Goal: Task Accomplishment & Management: Use online tool/utility

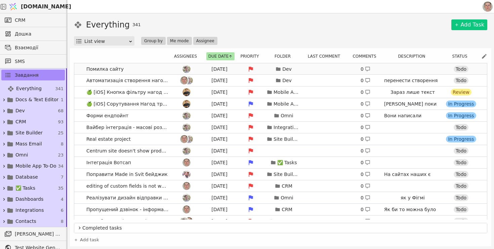
click at [138, 71] on link "Помилка сайту Aug 18 Dev 0 https://cedrusmedical.com/ Todo" at bounding box center [280, 68] width 412 height 11
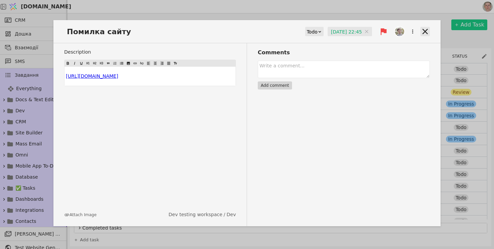
click at [424, 32] on icon at bounding box center [424, 31] width 5 height 5
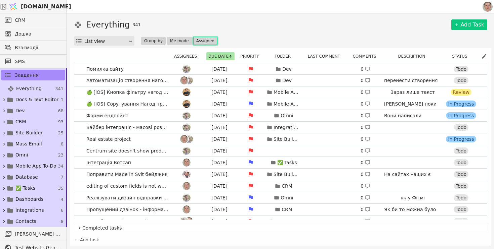
click at [204, 40] on button "Assignee" at bounding box center [205, 41] width 24 height 8
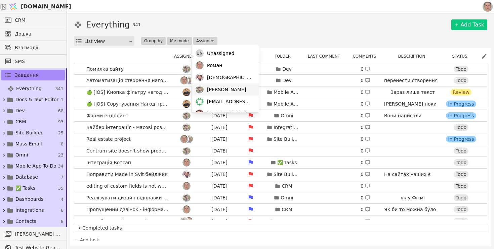
click at [218, 90] on span "Adam" at bounding box center [226, 89] width 39 height 7
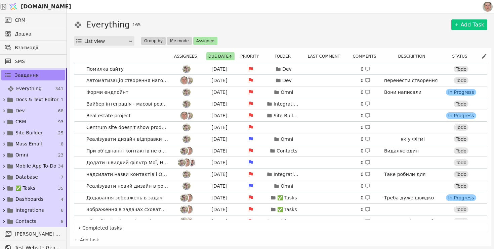
click at [294, 30] on div "Everything 165 Add Task" at bounding box center [280, 25] width 413 height 12
click at [78, 81] on link "Автоматизація створення нагоди Aug 18 Dev 0 перенести створення при дзвінку дод…" at bounding box center [280, 80] width 412 height 11
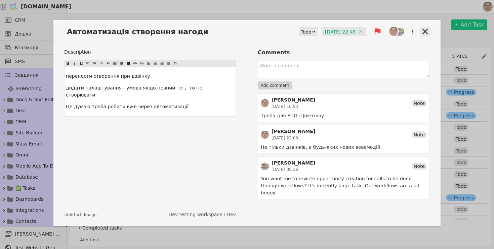
click at [422, 30] on icon at bounding box center [424, 31] width 9 height 9
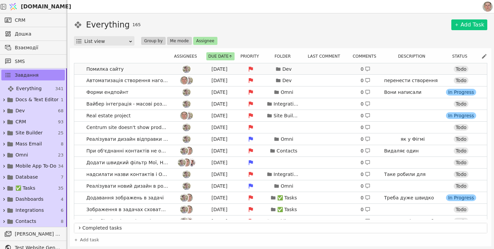
click at [149, 71] on link "Помилка сайту Aug 18 Dev 0 https://cedrusmedical.com/ Todo" at bounding box center [280, 68] width 412 height 11
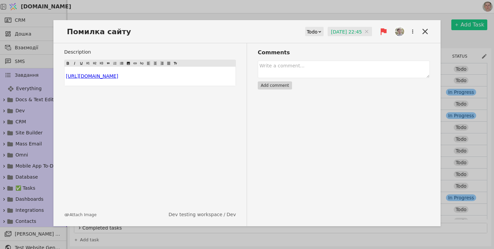
click at [331, 29] on input "18.08.2025 22:45" at bounding box center [349, 32] width 44 height 10
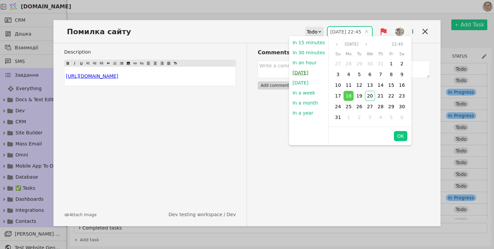
click at [297, 76] on button "Today" at bounding box center [300, 73] width 22 height 10
type input "20.08.2025 17:36"
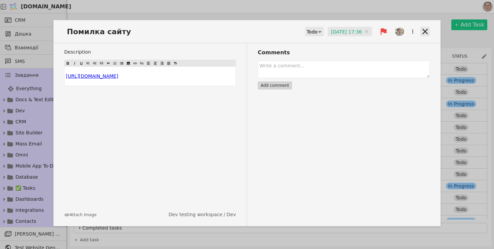
click at [424, 34] on icon at bounding box center [424, 31] width 9 height 9
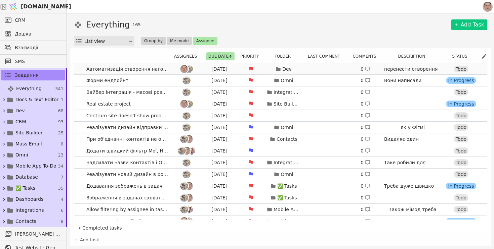
click at [173, 71] on div at bounding box center [186, 69] width 30 height 8
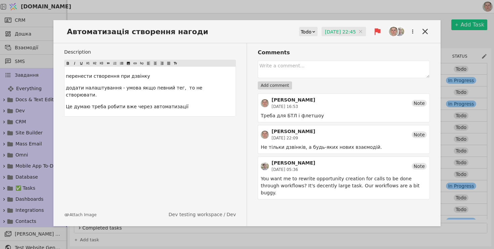
click at [311, 31] on icon at bounding box center [313, 32] width 4 height 4
click at [295, 71] on div "Done" at bounding box center [305, 71] width 28 height 10
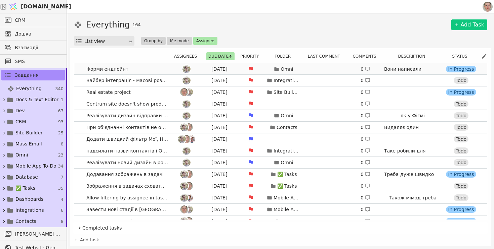
click at [153, 70] on link "Форми ендпойнт Aug 18 Omni 0 Вони написали Також нам потрібні назви полів вашої…" at bounding box center [280, 68] width 412 height 11
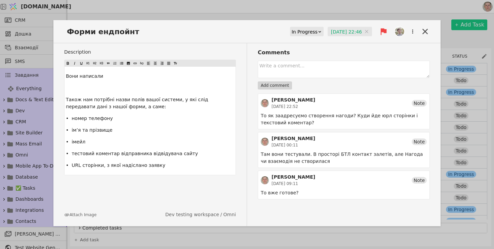
click at [303, 32] on div "In Progress" at bounding box center [304, 31] width 26 height 9
click at [297, 72] on div "Done" at bounding box center [299, 71] width 32 height 10
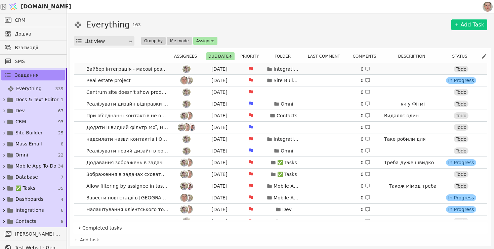
click at [172, 68] on div at bounding box center [186, 69] width 30 height 8
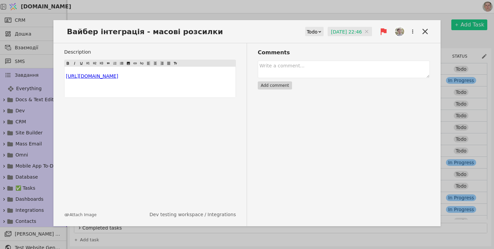
click at [337, 31] on input "18.08.2025 22:46" at bounding box center [349, 32] width 44 height 10
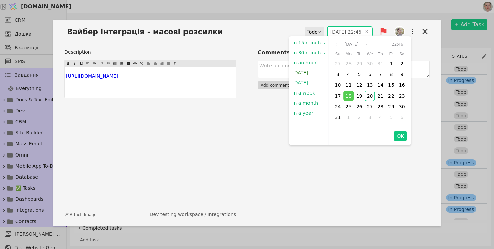
click at [304, 73] on button "Today" at bounding box center [300, 73] width 22 height 10
type input "20.08.2025 17:37"
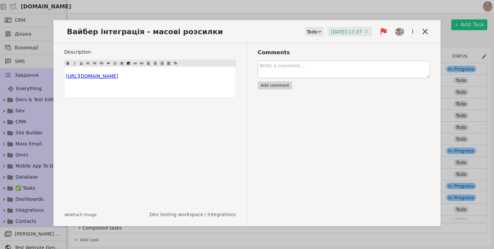
click at [282, 71] on textarea at bounding box center [344, 69] width 172 height 17
type textarea "Повний облом. Київстар не підтримує чат-сесій"
click at [277, 89] on button "Add comment" at bounding box center [275, 86] width 34 height 8
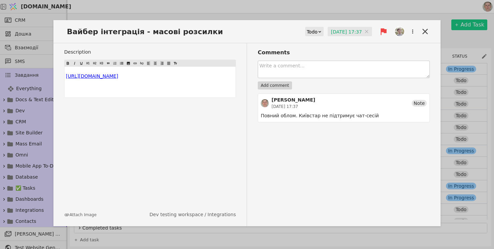
click at [335, 67] on textarea at bounding box center [344, 69] width 172 height 17
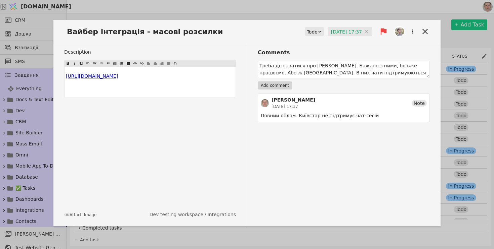
type textarea "Треба дізнаватися про Лайф. Бажано з ними, бо вже працюємо. Або ж ТурбоСМС. В н…"
click at [272, 84] on button "Add comment" at bounding box center [275, 86] width 34 height 8
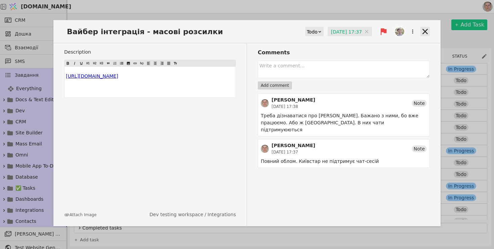
click at [428, 33] on icon at bounding box center [424, 31] width 9 height 9
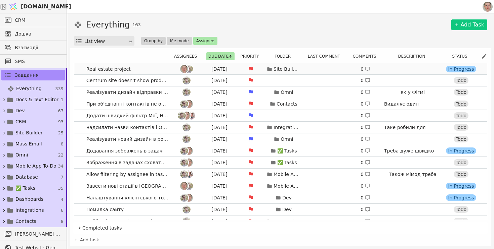
click at [150, 70] on link "Real estate project Aug 18 Site Builder 0 https://app.sv it.one/en/projects/152…" at bounding box center [280, 68] width 412 height 11
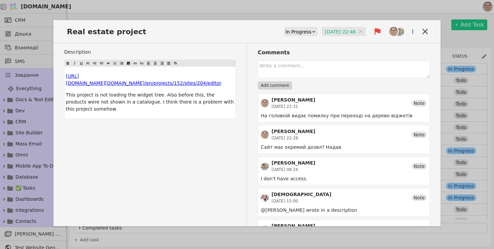
click at [333, 33] on input "18.08.2025 22:46" at bounding box center [343, 32] width 44 height 10
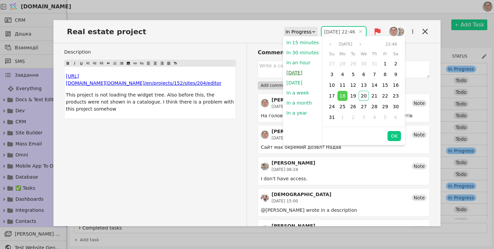
click at [295, 71] on button "Today" at bounding box center [294, 73] width 22 height 10
type input "20.08.2025 17:38"
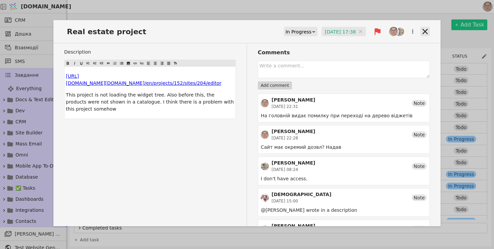
click at [424, 32] on icon at bounding box center [424, 31] width 5 height 5
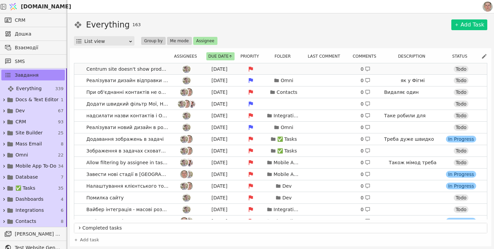
click at [175, 70] on div at bounding box center [186, 69] width 30 height 8
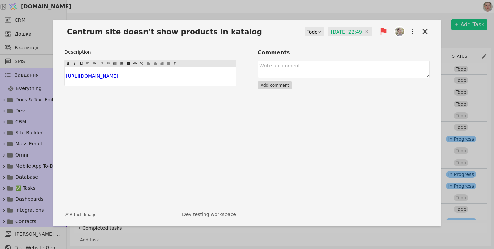
click at [336, 32] on input "18.08.2025 22:49" at bounding box center [349, 32] width 44 height 10
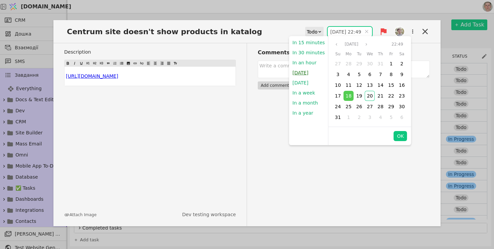
click at [300, 72] on button "Today" at bounding box center [300, 73] width 22 height 10
type input "20.08.2025 17:38"
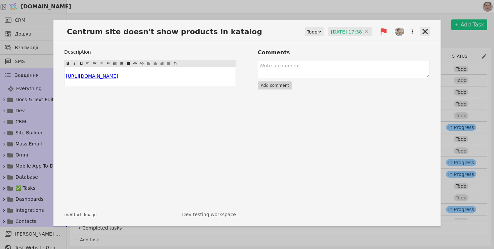
click at [423, 32] on icon at bounding box center [424, 31] width 9 height 9
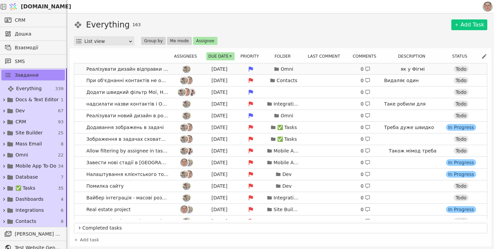
click at [170, 68] on span "Реалізувати дизайн відправки різними каналами" at bounding box center [128, 69] width 88 height 10
click at [79, 72] on link "Реалізувати дизайн відправки різними каналами Aug 19 Omni 0 як у Фігмі Todo" at bounding box center [280, 68] width 412 height 11
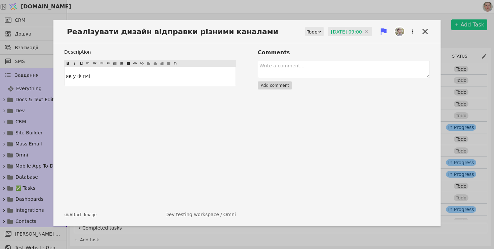
click at [350, 33] on input "19.08.2025 09:00" at bounding box center [349, 32] width 44 height 10
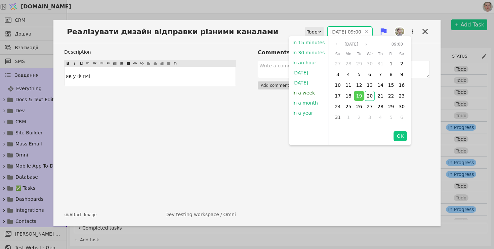
click at [310, 92] on button "In a week" at bounding box center [303, 93] width 29 height 10
type input "27.08.2025 17:38"
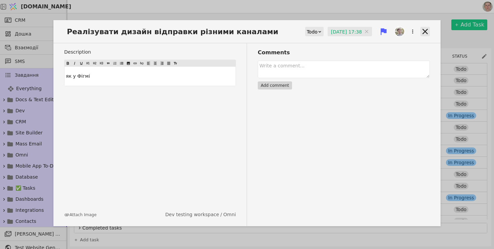
click at [425, 30] on icon at bounding box center [424, 31] width 9 height 9
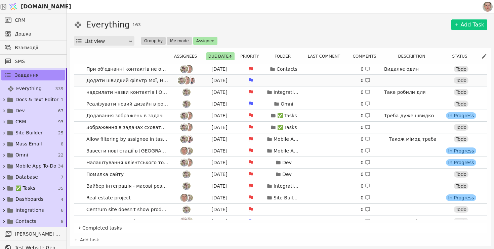
click at [81, 81] on link "Додати швидкий фільтр Мої, Не призначені для контактів Aug 19 0 Todo" at bounding box center [280, 80] width 412 height 11
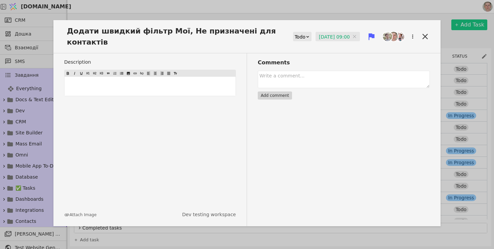
click at [320, 36] on input "19.08.2025 09:00" at bounding box center [337, 37] width 44 height 10
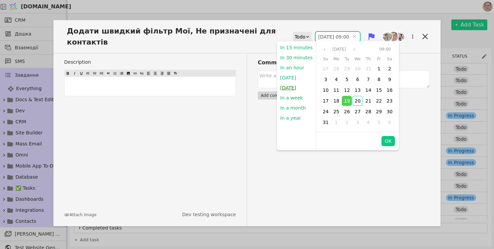
click at [296, 90] on button "Tomorrow" at bounding box center [288, 88] width 22 height 10
type input "21.08.2025 09:00"
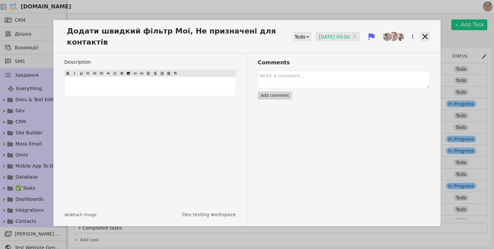
click at [427, 33] on icon at bounding box center [424, 36] width 9 height 9
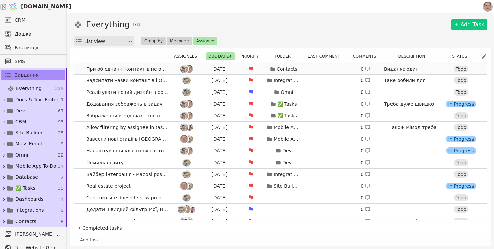
click at [81, 70] on link "При об'єднанні контактів не об'єднує розмови в Омні. Aug 19 Contacts 0 Видаляє …" at bounding box center [280, 68] width 412 height 11
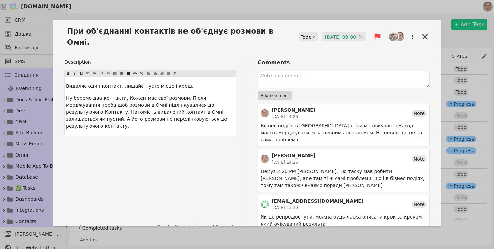
click at [330, 34] on input "19.08.2025 09:00" at bounding box center [343, 37] width 44 height 10
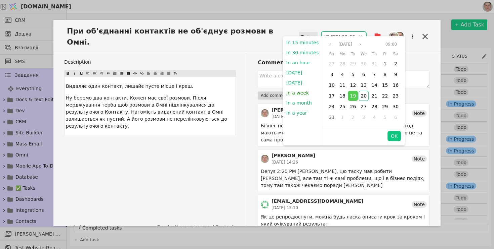
click at [300, 93] on button "In a week" at bounding box center [297, 93] width 29 height 10
type input "27.08.2025 17:38"
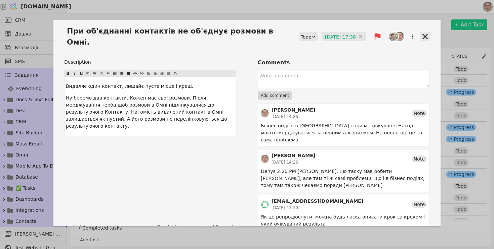
click at [424, 35] on icon at bounding box center [424, 36] width 9 height 9
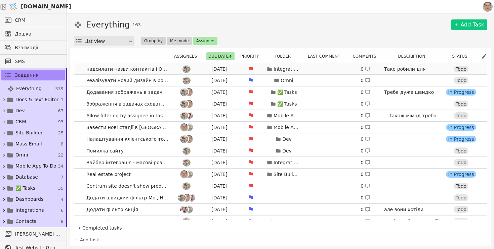
click at [80, 69] on link "надсилати назви контактів і Овнерів у Бінотел Aug 19 Integrations 0 Таке робили…" at bounding box center [280, 68] width 412 height 11
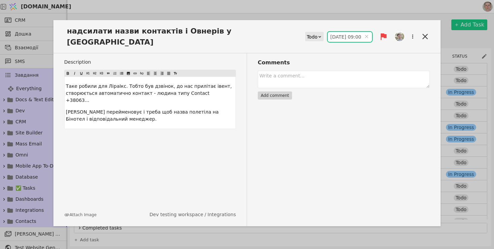
click at [342, 32] on input "19.08.2025 09:00" at bounding box center [349, 37] width 44 height 10
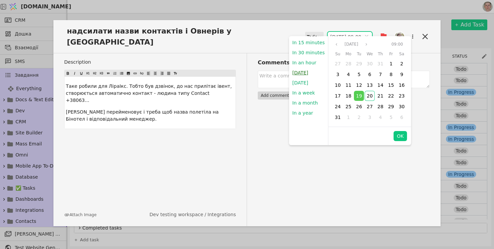
click at [297, 74] on button "Today" at bounding box center [300, 73] width 22 height 10
type input "20.08.2025 17:39"
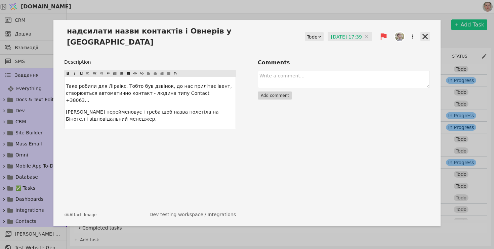
click at [425, 34] on icon at bounding box center [424, 36] width 5 height 5
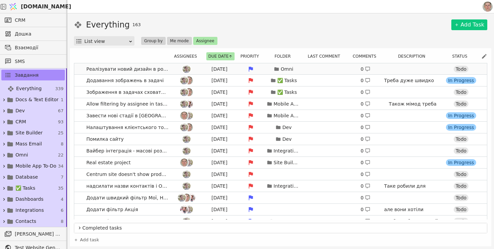
click at [79, 70] on link "Реалізувати новий дизайн в розмовах Aug 19 Omni 0 Todo" at bounding box center [280, 68] width 412 height 11
click at [82, 73] on link "Реалізувати новий дизайн в розмовах Aug 19 Omni 0 Todo" at bounding box center [280, 68] width 412 height 11
click at [83, 68] on link "Реалізувати новий дизайн в розмовах Aug 19 Omni 0 Todo" at bounding box center [280, 68] width 412 height 11
click at [176, 66] on body "Svit.One CRM Дошка Взаємодії SMS Завдання Everything 339 Docs & Text Editor 1 D…" at bounding box center [247, 124] width 494 height 249
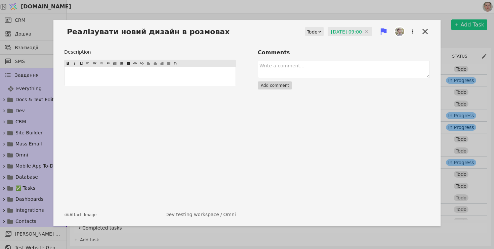
click at [336, 33] on input "19.08.2025 09:00" at bounding box center [349, 32] width 44 height 10
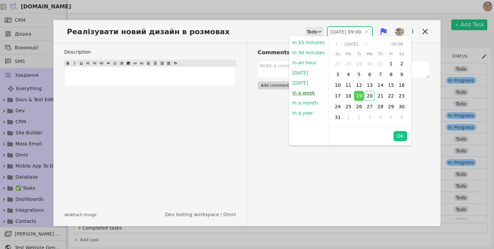
click at [302, 93] on button "In a week" at bounding box center [303, 93] width 29 height 10
type input "27.08.2025 17:39"
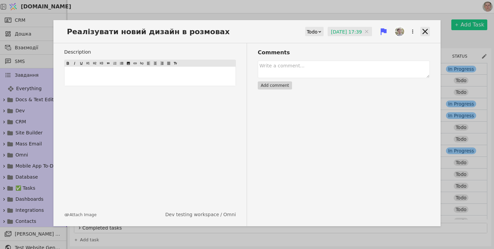
click at [422, 31] on icon at bounding box center [424, 31] width 9 height 9
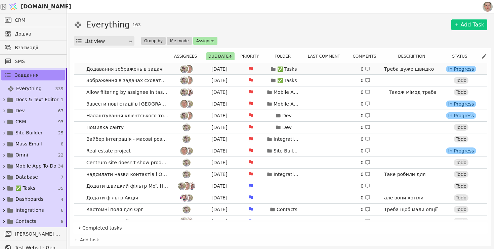
click at [79, 70] on link "Додавання зображень в задачі Aug 19 ✅ Tasks 0 Треба дуже швидко для Металіки. М…" at bounding box center [280, 68] width 412 height 11
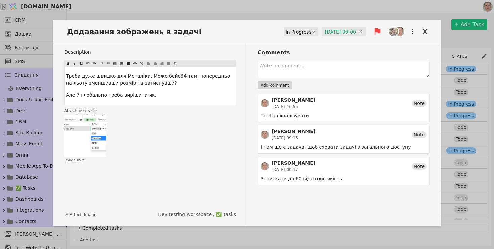
click at [344, 35] on input "19.08.2025 09:00" at bounding box center [343, 32] width 44 height 10
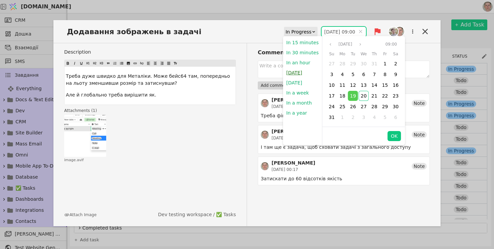
click at [298, 74] on button "Today" at bounding box center [294, 73] width 22 height 10
type input "20.08.2025 17:39"
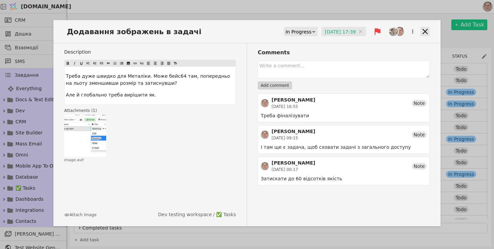
click at [421, 34] on icon at bounding box center [424, 31] width 9 height 9
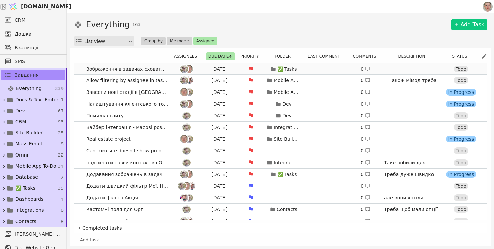
click at [79, 70] on link "Зображення в задачах сховати з широкого доступу Aug 19 ✅ Tasks 0 Todo" at bounding box center [280, 68] width 412 height 11
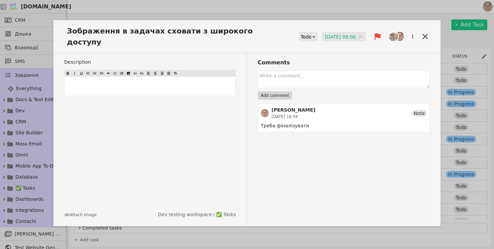
click at [333, 32] on input "19.08.2025 09:00" at bounding box center [343, 37] width 44 height 10
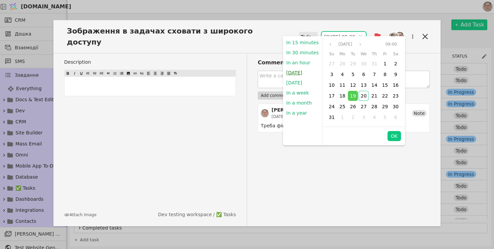
click at [291, 76] on button "Today" at bounding box center [294, 73] width 22 height 10
type input "20.08.2025 17:39"
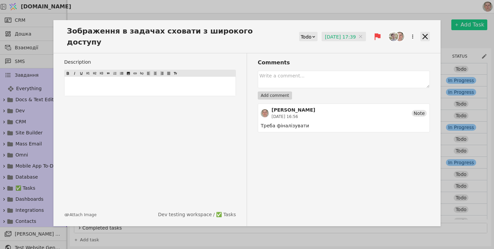
click at [424, 35] on icon at bounding box center [424, 36] width 9 height 9
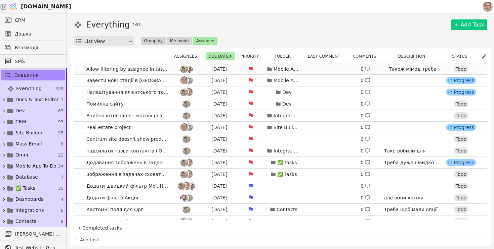
click at [78, 71] on link "Allow filtering by assignee in tasks для мобільних Aug 19 Mobile App To-Do 0 Та…" at bounding box center [280, 68] width 412 height 11
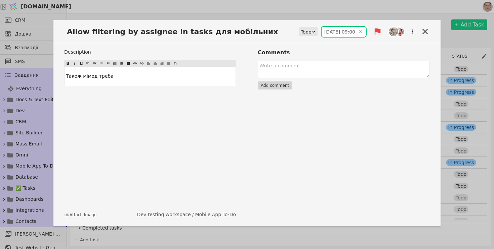
click at [328, 30] on input "19.08.2025 09:00" at bounding box center [343, 32] width 44 height 10
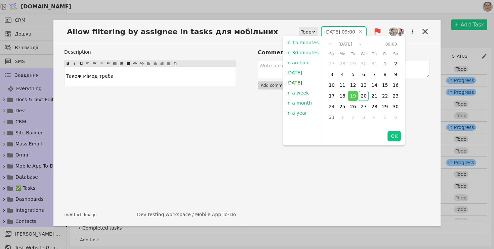
click at [293, 85] on button "Tomorrow" at bounding box center [294, 83] width 22 height 10
type input "21.08.2025 09:00"
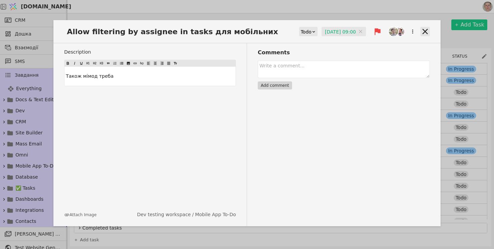
click at [423, 32] on icon at bounding box center [424, 31] width 9 height 9
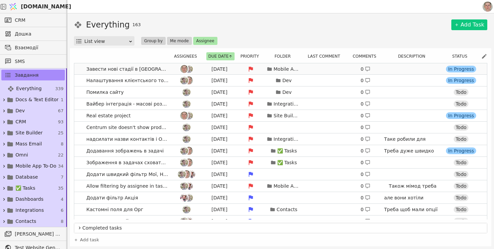
click at [82, 69] on link "Завести нові стадії в канбан в задачах Aug 19 Mobile App To-Do 0 In Progress" at bounding box center [280, 68] width 412 height 11
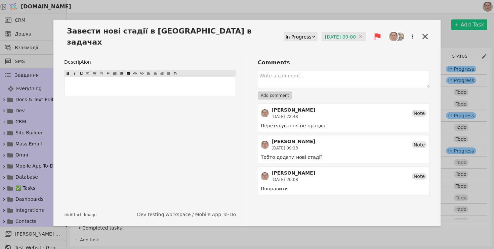
click at [331, 32] on input "19.08.2025 09:00" at bounding box center [343, 37] width 44 height 10
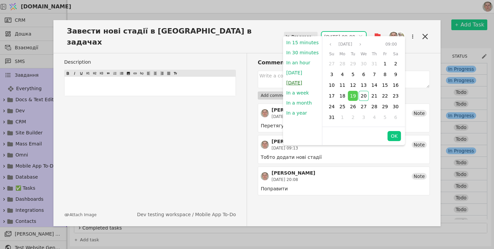
click at [295, 82] on button "Tomorrow" at bounding box center [294, 83] width 22 height 10
type input "21.08.2025 09:00"
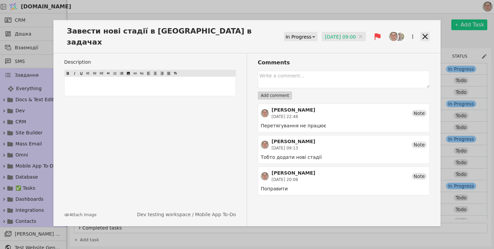
click at [426, 34] on icon at bounding box center [424, 36] width 5 height 5
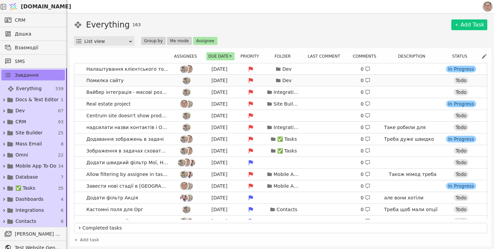
click at [81, 82] on link "Помилка сайту Today Dev 0 https://cedrusmedical.com/ Todo" at bounding box center [280, 80] width 412 height 11
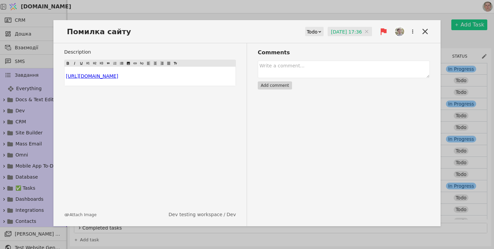
click at [208, 13] on div "Помилка сайту Todo 20.08.2025 17:36 20.08.2025 17:36 Description ﻿ $ https://ce…" at bounding box center [247, 124] width 494 height 249
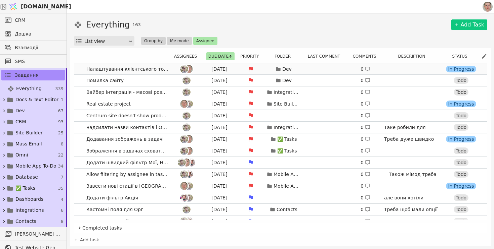
click at [80, 71] on link "Налаштування клієнтського токена юзером Aug 19 Dev 0 In Progress" at bounding box center [280, 68] width 412 height 11
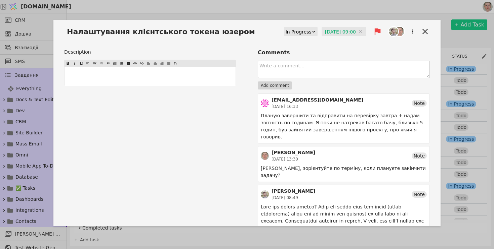
click at [285, 74] on textarea at bounding box center [344, 69] width 172 height 17
type textarea "Треа задеплоїти"
click at [279, 89] on button "Add comment" at bounding box center [275, 86] width 34 height 8
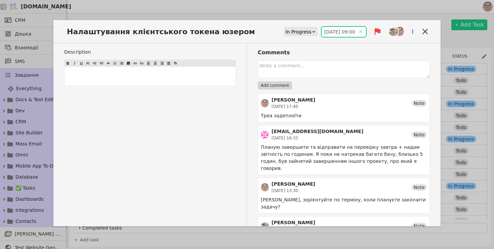
click at [349, 32] on input "19.08.2025 09:00" at bounding box center [343, 32] width 44 height 10
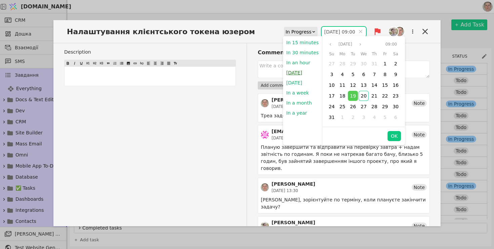
click at [299, 73] on button "Today" at bounding box center [294, 73] width 22 height 10
type input "20.08.2025 17:39"
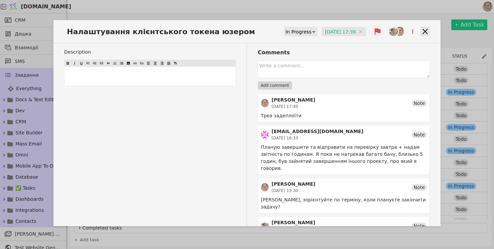
click at [425, 33] on icon at bounding box center [424, 31] width 9 height 9
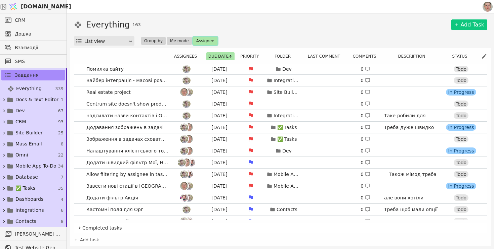
click at [201, 37] on button "Assignee" at bounding box center [205, 41] width 24 height 8
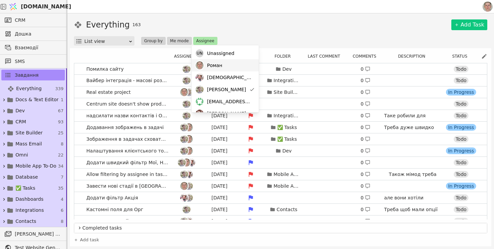
click at [220, 67] on span "Роман" at bounding box center [214, 65] width 15 height 7
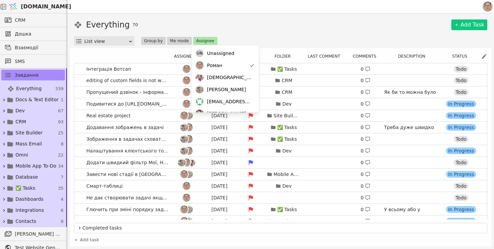
click at [248, 26] on div "Everything 70 Add Task" at bounding box center [280, 25] width 413 height 12
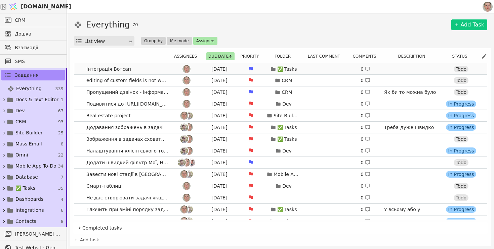
click at [149, 67] on link "Інтеграція Вотсап Aug 19 ✅ Tasks 0 Todo" at bounding box center [280, 68] width 412 height 11
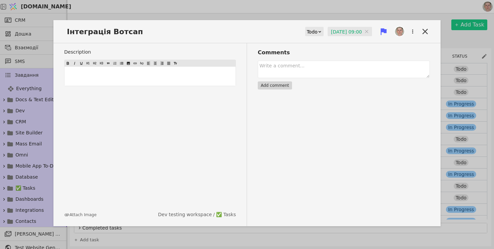
click at [332, 29] on input "19.08.2025 09:00" at bounding box center [349, 32] width 44 height 10
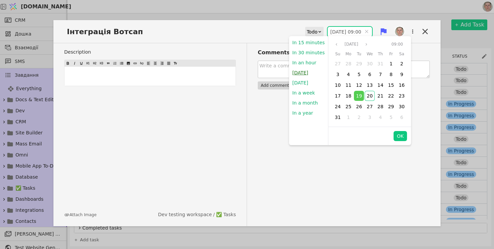
click at [300, 75] on button "Today" at bounding box center [300, 73] width 22 height 10
type input "20.08.2025 17:40"
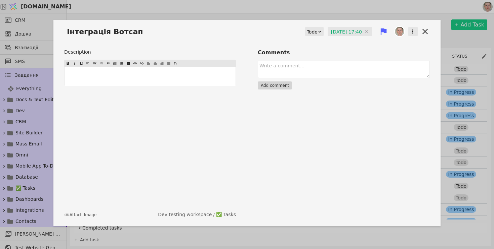
click at [414, 34] on icon "button" at bounding box center [412, 32] width 6 height 6
click at [286, 34] on div "Інтеграція Вотсап Todo 20.08.2025 17:40 20.08.2025 17:40 Delete" at bounding box center [246, 35] width 387 height 18
click at [307, 32] on div "Todo" at bounding box center [312, 31] width 11 height 9
click at [308, 73] on div "Done" at bounding box center [311, 71] width 28 height 10
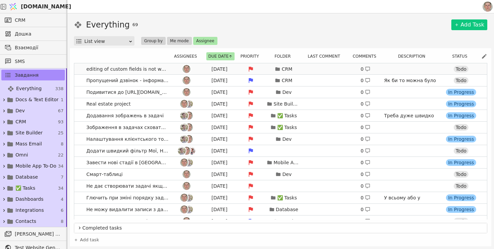
click at [176, 72] on div at bounding box center [186, 69] width 30 height 8
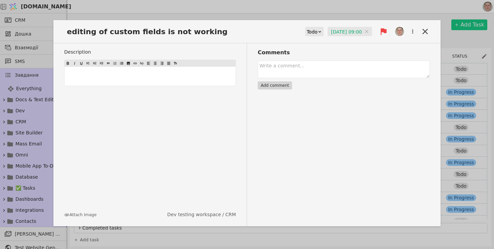
click at [330, 30] on input "19.08.2025 09:00" at bounding box center [349, 32] width 44 height 10
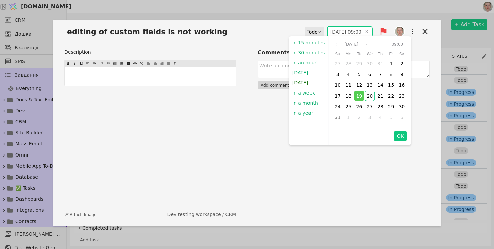
click at [311, 85] on button "Tomorrow" at bounding box center [300, 83] width 22 height 10
type input "21.08.2025 09:00"
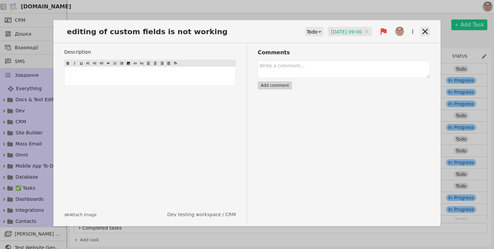
click at [424, 31] on icon at bounding box center [424, 31] width 5 height 5
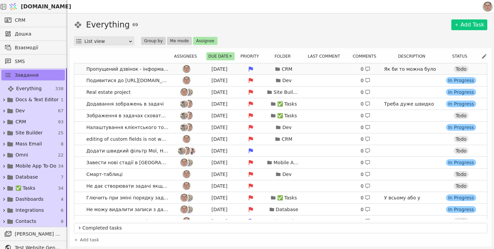
click at [176, 68] on div at bounding box center [186, 69] width 30 height 8
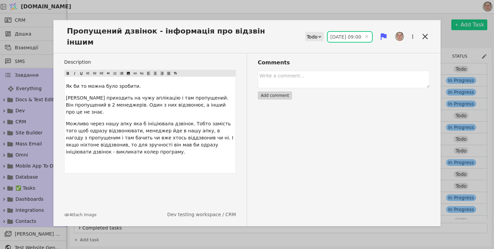
click at [337, 32] on input "19.08.2025 09:00" at bounding box center [349, 37] width 44 height 10
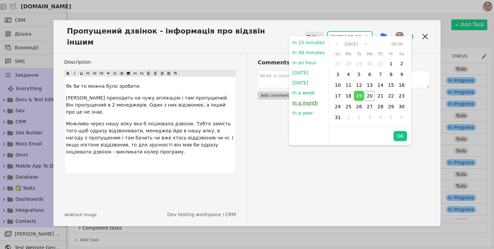
click at [306, 103] on button "In a month" at bounding box center [305, 103] width 32 height 10
type input "20.09.2025 17:40"
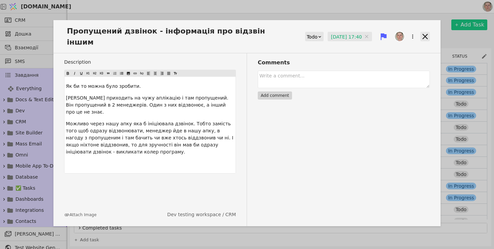
click at [426, 34] on icon at bounding box center [424, 36] width 5 height 5
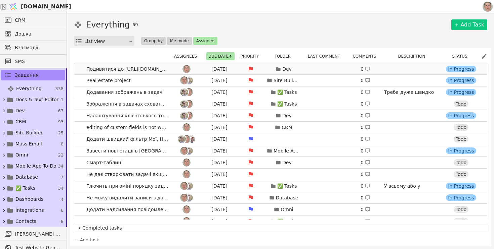
click at [173, 69] on div at bounding box center [186, 69] width 30 height 8
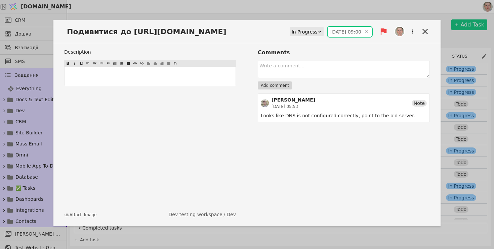
click at [341, 32] on input "19.08.2025 09:00" at bounding box center [349, 32] width 44 height 10
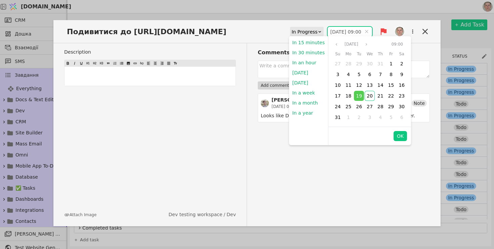
click at [229, 144] on div "Description ﻿ Attach Image Dev testing workspace / Dev" at bounding box center [155, 134] width 183 height 183
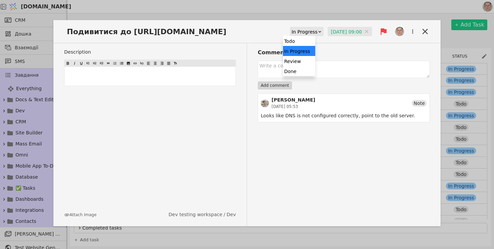
click at [296, 30] on div "In Progress" at bounding box center [304, 31] width 26 height 9
click at [294, 73] on div "Done" at bounding box center [299, 71] width 32 height 10
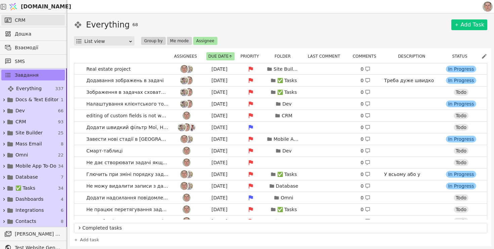
click at [44, 18] on link "CRM" at bounding box center [32, 20] width 63 height 11
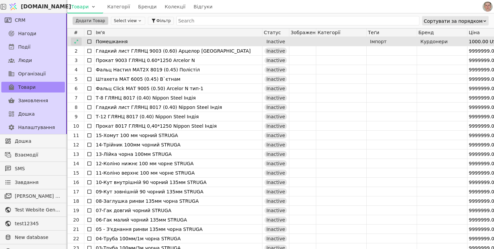
click at [76, 40] on icon at bounding box center [76, 41] width 5 height 5
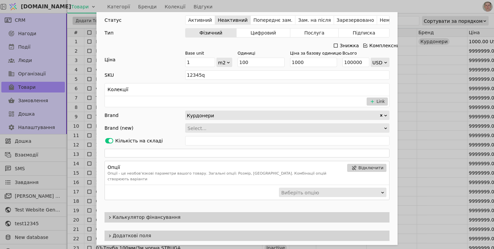
scroll to position [131, 0]
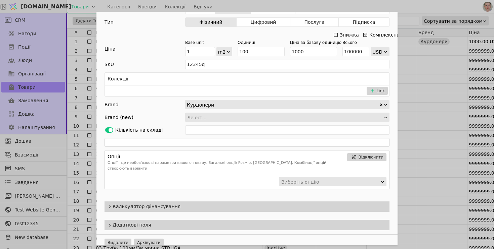
click at [208, 203] on span "Калькулятор фінансування" at bounding box center [249, 206] width 274 height 7
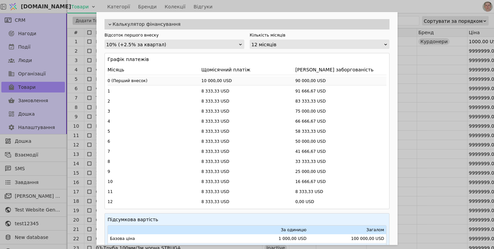
scroll to position [369, 0]
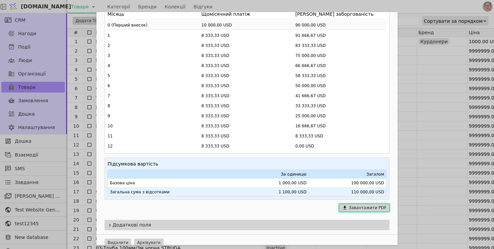
click at [362, 204] on button "Завантажити PDF" at bounding box center [364, 208] width 50 height 8
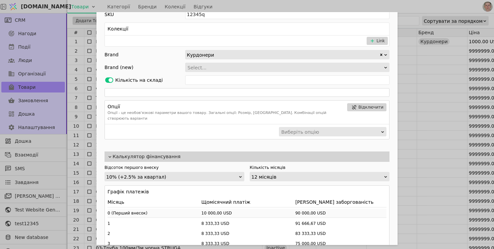
scroll to position [234, 0]
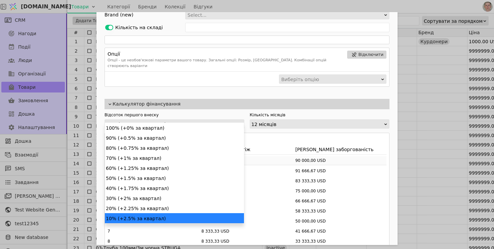
click at [181, 120] on div "10% (+2.5% за квартал)" at bounding box center [172, 124] width 132 height 9
click at [265, 121] on div "12 місяців" at bounding box center [317, 124] width 132 height 9
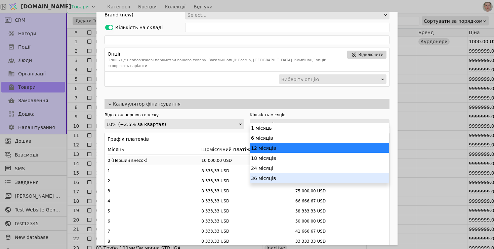
click at [275, 178] on div "36 місяців" at bounding box center [319, 178] width 139 height 10
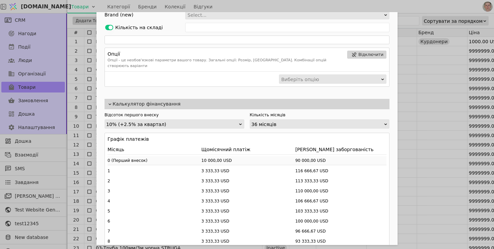
click at [180, 120] on div "10% (+2.5% за квартал)" at bounding box center [172, 124] width 132 height 9
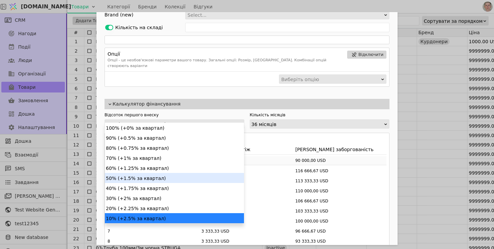
click at [166, 176] on div "50% (+1.5% за квартал)" at bounding box center [174, 178] width 139 height 10
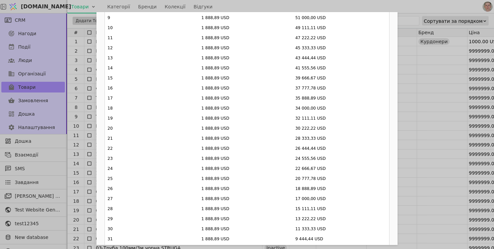
scroll to position [611, 0]
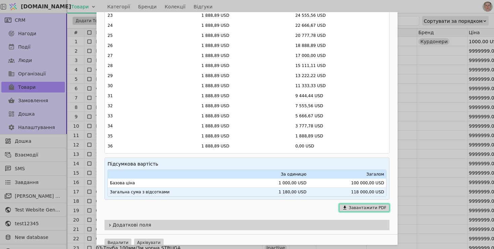
click at [370, 204] on button "Завантажити PDF" at bounding box center [364, 208] width 50 height 8
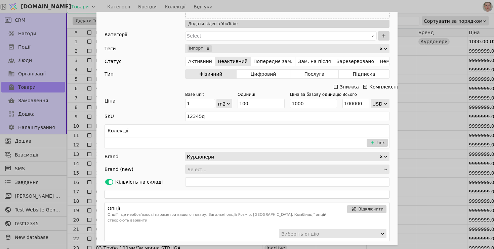
scroll to position [78, 0]
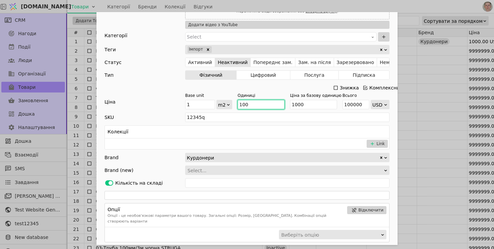
click at [251, 106] on input "100" at bounding box center [260, 104] width 47 height 9
type input "10"
type input "10000"
type input "1"
type input "1000"
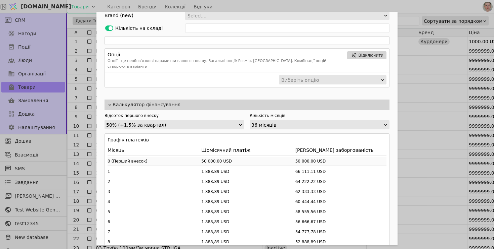
scroll to position [272, 0]
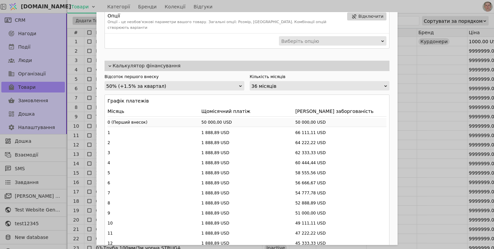
type input "1"
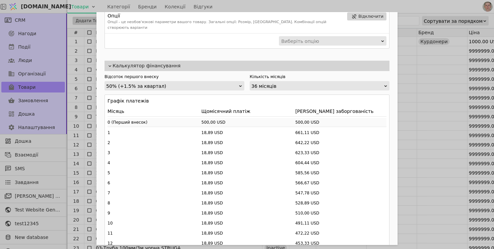
click at [208, 62] on span "Калькулятор фінансування" at bounding box center [249, 65] width 274 height 7
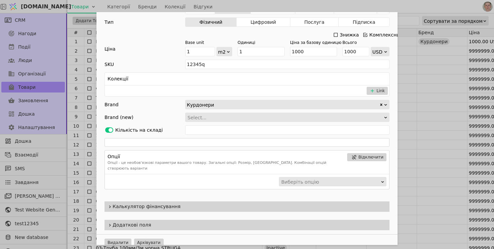
click at [191, 203] on span "Калькулятор фінансування" at bounding box center [249, 206] width 274 height 7
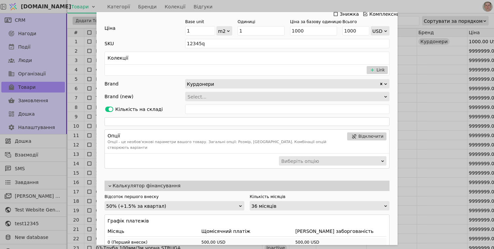
scroll to position [174, 0]
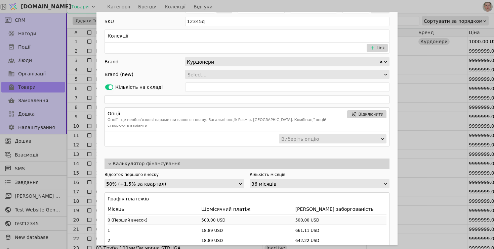
click at [301, 180] on div "36 місяців" at bounding box center [317, 184] width 132 height 9
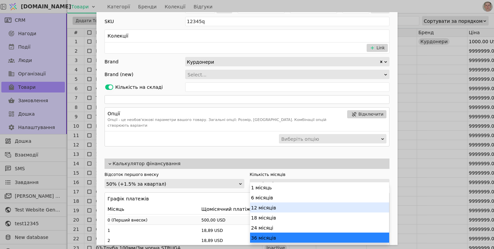
click at [284, 206] on div "12 місяців" at bounding box center [319, 208] width 139 height 10
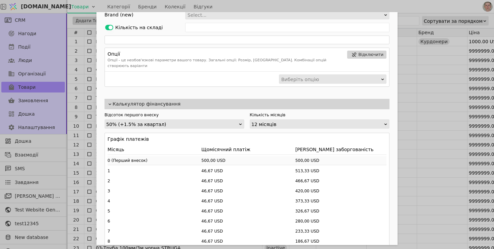
scroll to position [234, 0]
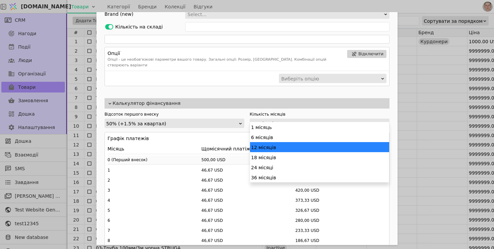
click at [278, 119] on div "12 місяців" at bounding box center [317, 123] width 132 height 9
click at [272, 140] on div "6 місяців" at bounding box center [319, 137] width 139 height 10
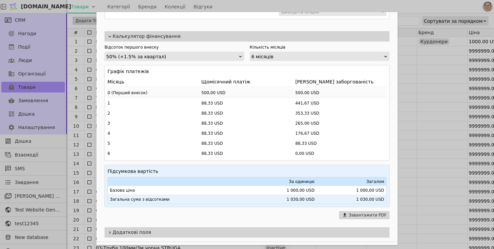
scroll to position [270, 0]
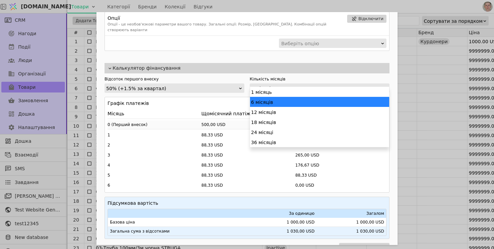
click at [273, 84] on div "6 місяців" at bounding box center [317, 88] width 132 height 9
click at [270, 144] on div "36 місяців" at bounding box center [319, 142] width 139 height 10
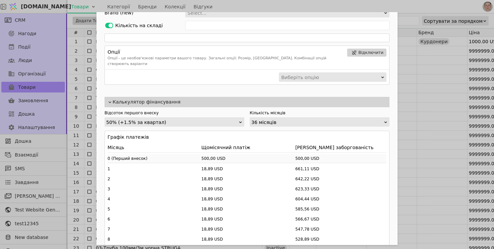
scroll to position [292, 0]
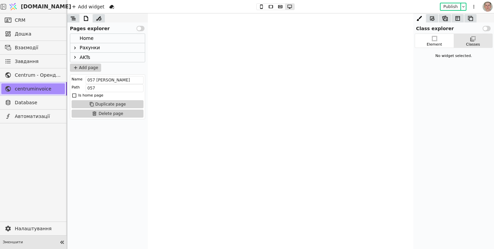
click at [62, 240] on icon at bounding box center [61, 242] width 9 height 9
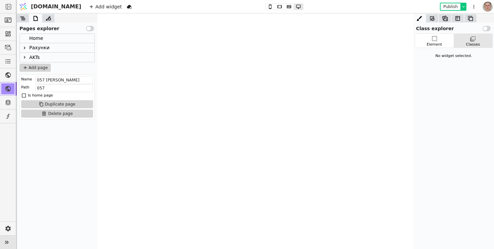
click at [462, 8] on icon at bounding box center [463, 6] width 5 height 5
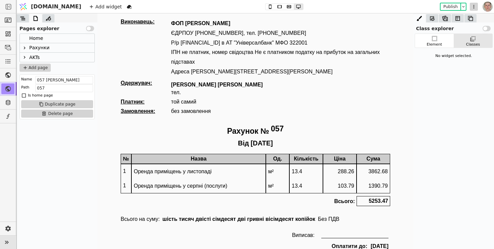
click at [476, 6] on icon at bounding box center [473, 7] width 8 height 8
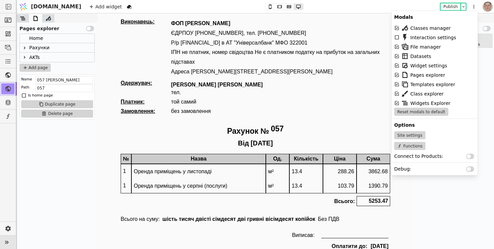
click at [91, 28] on button "Use setting" at bounding box center [90, 28] width 8 height 5
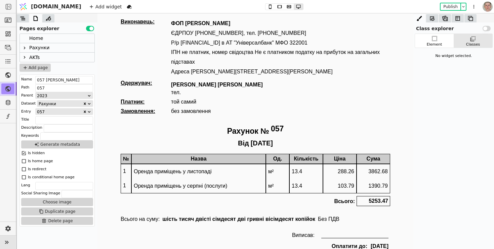
click at [89, 28] on button "Use setting" at bounding box center [90, 28] width 8 height 5
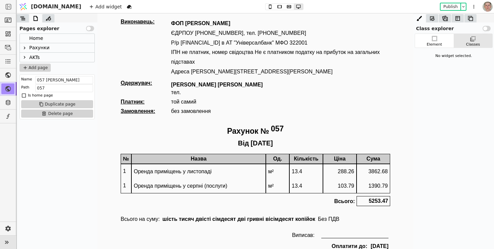
click at [89, 28] on button "Use setting" at bounding box center [90, 28] width 8 height 5
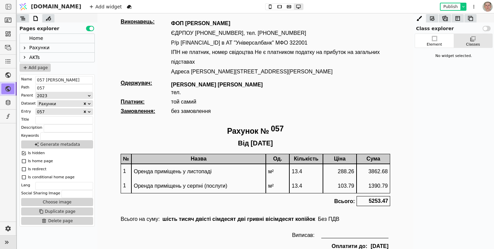
click at [465, 9] on icon at bounding box center [463, 6] width 5 height 5
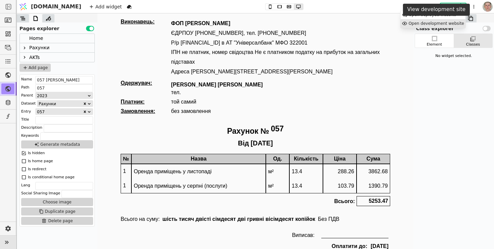
click at [445, 24] on div "Open development website" at bounding box center [432, 23] width 65 height 9
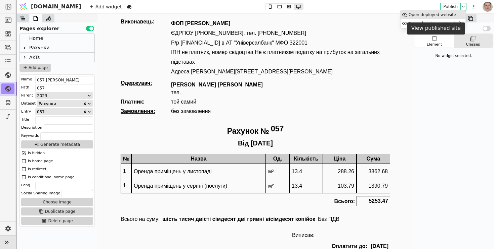
click at [455, 16] on div "Open deployed website" at bounding box center [432, 14] width 65 height 9
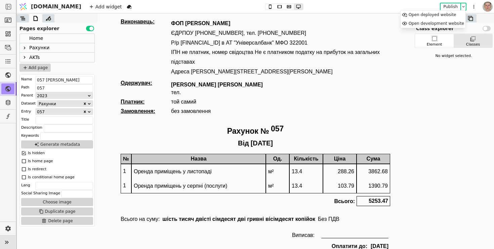
click at [26, 48] on icon at bounding box center [24, 47] width 5 height 5
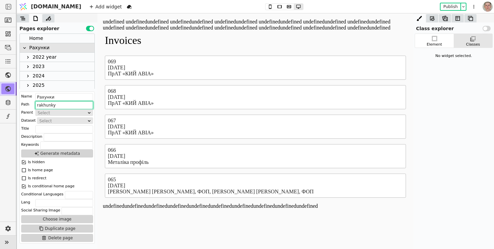
click at [68, 103] on input "rakhunky" at bounding box center [64, 105] width 58 height 8
click at [24, 163] on icon at bounding box center [24, 163] width 4 height 4
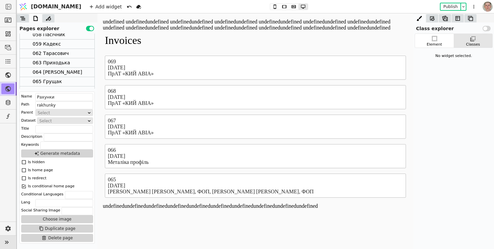
scroll to position [152, 0]
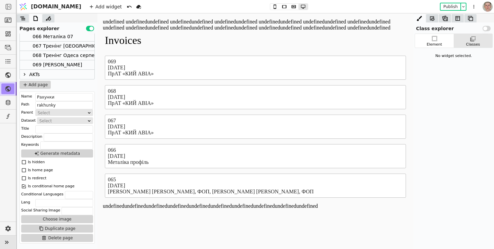
click at [59, 59] on div "068 Тренінг Одеса серпень 2" at bounding box center [69, 55] width 72 height 9
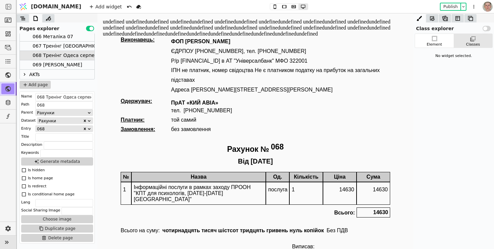
click at [59, 65] on div "069 [PERSON_NAME]" at bounding box center [57, 64] width 49 height 9
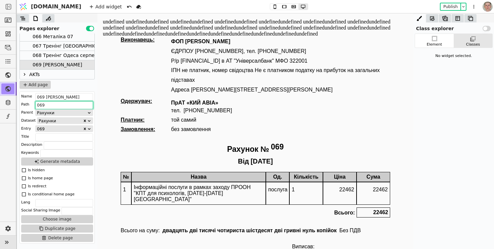
click at [63, 107] on input "069" at bounding box center [64, 105] width 58 height 8
click at [56, 106] on input "069" at bounding box center [64, 105] width 58 height 8
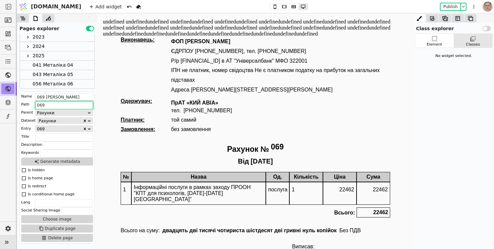
scroll to position [31, 0]
click at [71, 53] on div "2025" at bounding box center [57, 54] width 75 height 9
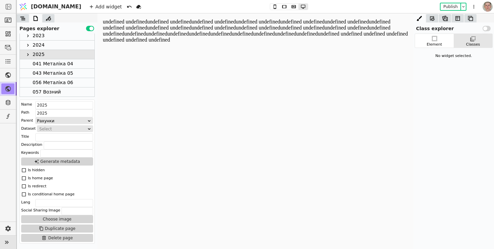
scroll to position [0, 0]
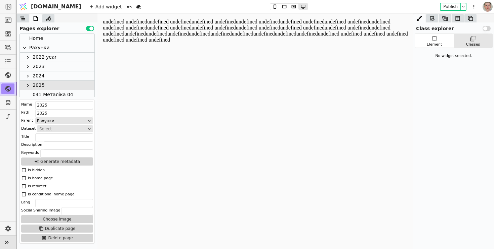
click at [68, 48] on div "Рахунки" at bounding box center [57, 47] width 75 height 9
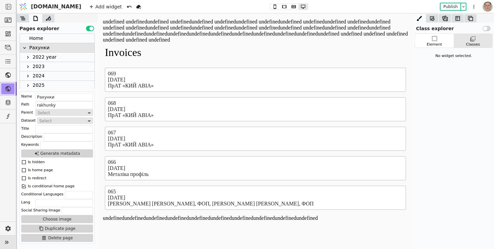
click at [57, 85] on div "2025" at bounding box center [57, 85] width 75 height 9
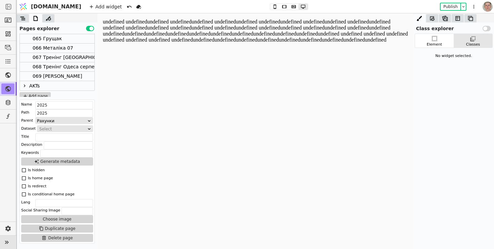
scroll to position [144, 0]
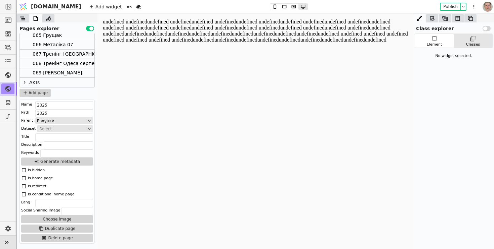
click at [66, 73] on div "069 [PERSON_NAME]" at bounding box center [57, 73] width 49 height 9
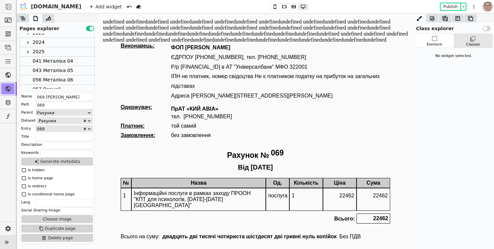
scroll to position [12, 0]
click at [69, 74] on div "2025" at bounding box center [57, 73] width 75 height 9
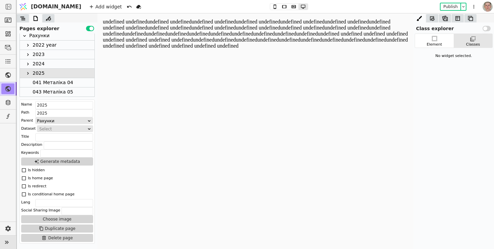
scroll to position [144, 0]
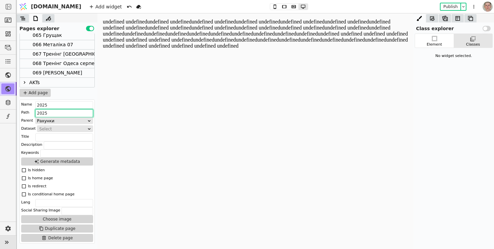
click at [59, 111] on input "2025" at bounding box center [64, 113] width 58 height 8
click at [41, 115] on input "2025" at bounding box center [64, 113] width 58 height 8
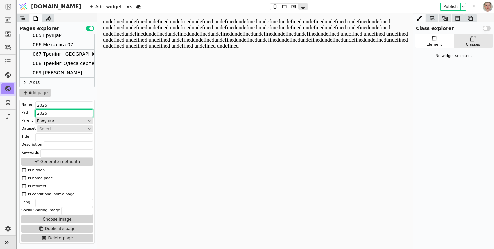
click at [68, 72] on div "069 [PERSON_NAME]" at bounding box center [57, 73] width 49 height 9
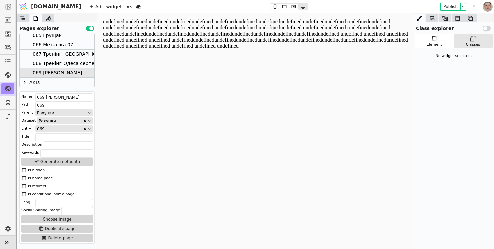
click at [73, 65] on div "068 Тренінг Одеса серпень 2" at bounding box center [69, 63] width 72 height 9
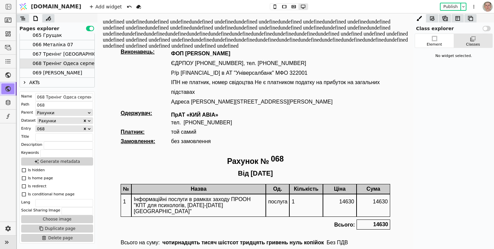
click at [71, 74] on div "069 [PERSON_NAME]" at bounding box center [57, 73] width 75 height 9
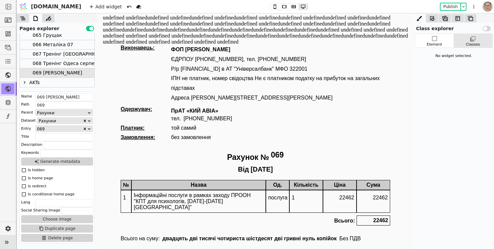
scroll to position [5, 0]
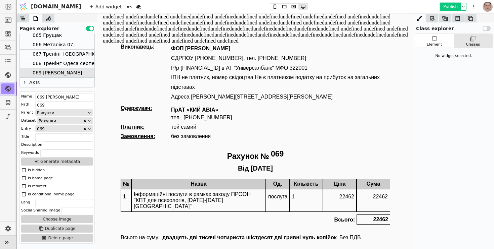
click at [451, 6] on button "Publish" at bounding box center [450, 6] width 20 height 7
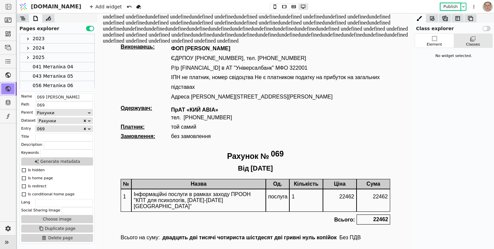
scroll to position [0, 0]
click at [26, 49] on icon at bounding box center [24, 47] width 5 height 5
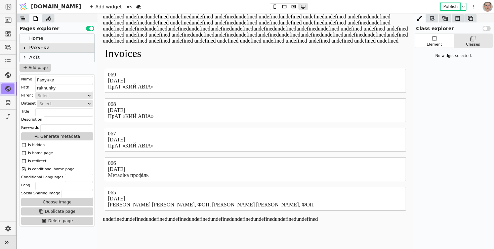
click at [27, 49] on icon at bounding box center [24, 47] width 5 height 5
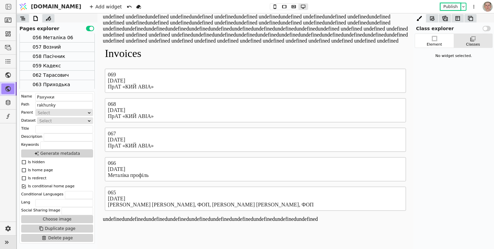
scroll to position [152, 0]
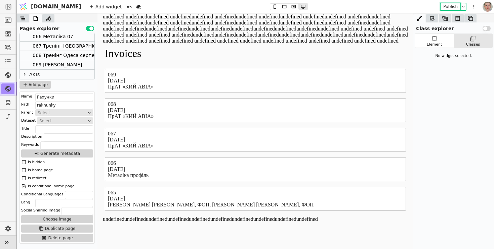
click at [56, 66] on div "069 [PERSON_NAME]" at bounding box center [57, 64] width 49 height 9
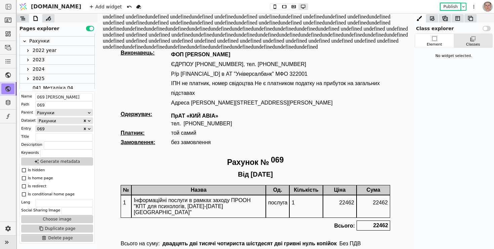
scroll to position [7, 0]
click at [68, 39] on div "Рахунки" at bounding box center [57, 40] width 75 height 9
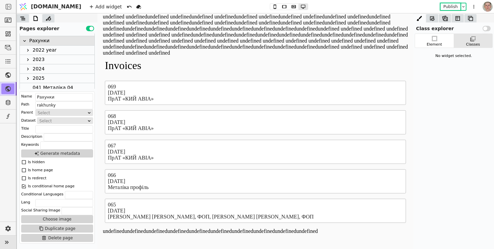
click at [77, 79] on div "2025" at bounding box center [57, 78] width 75 height 9
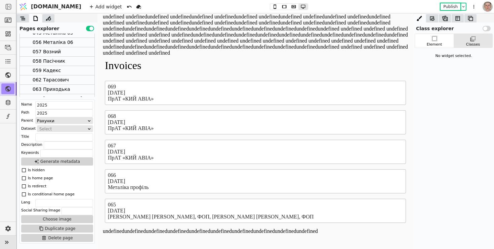
scroll to position [144, 0]
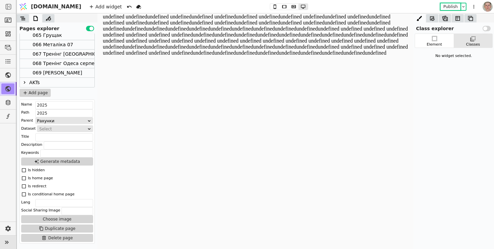
click at [64, 73] on div "069 [PERSON_NAME]" at bounding box center [57, 73] width 49 height 9
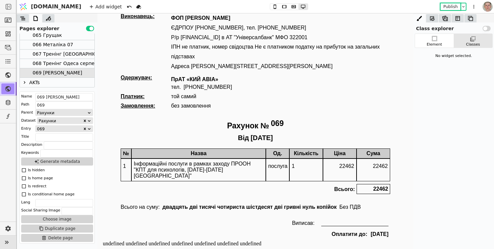
scroll to position [48, 0]
